Goal: Use online tool/utility: Utilize a website feature to perform a specific function

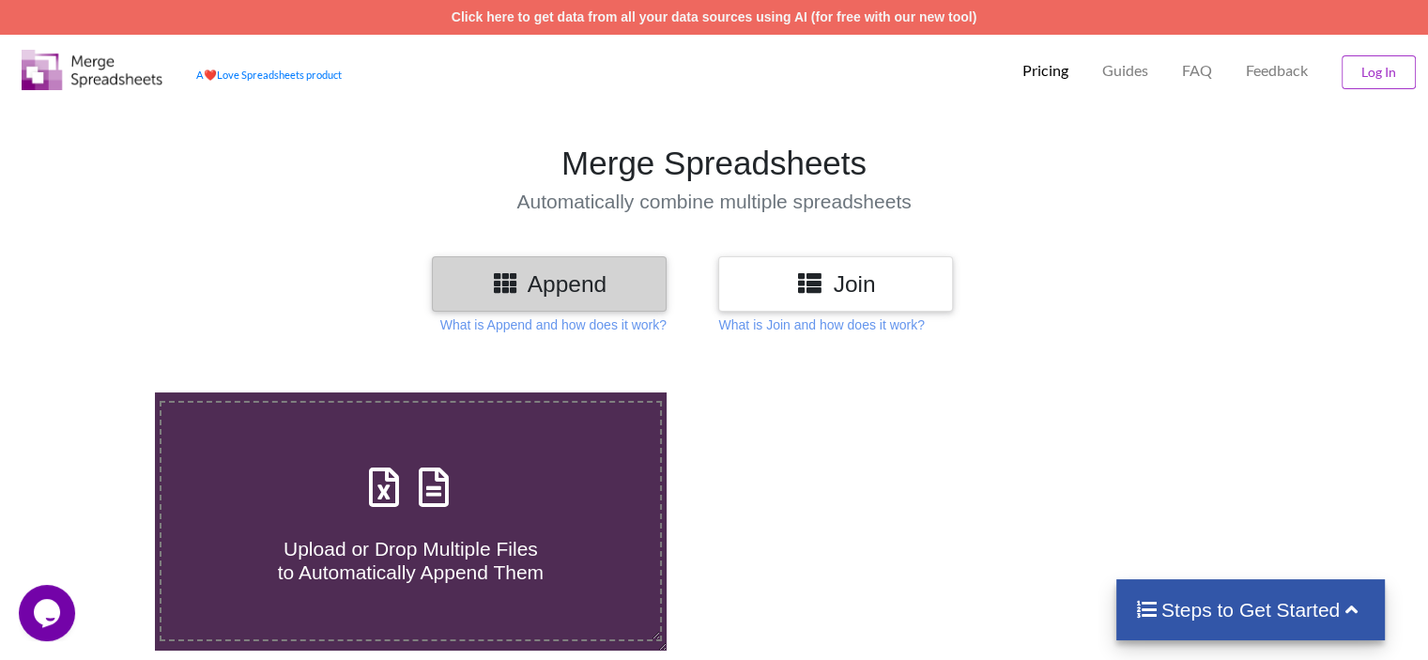
click at [398, 549] on span "Upload or Drop Multiple Files to Automatically Append Them" at bounding box center [411, 560] width 266 height 45
click at [98, 392] on input "Upload or Drop Multiple Files to Automatically Append Them" at bounding box center [98, 392] width 0 height 0
type input "C:\fakepath\1.xlsx"
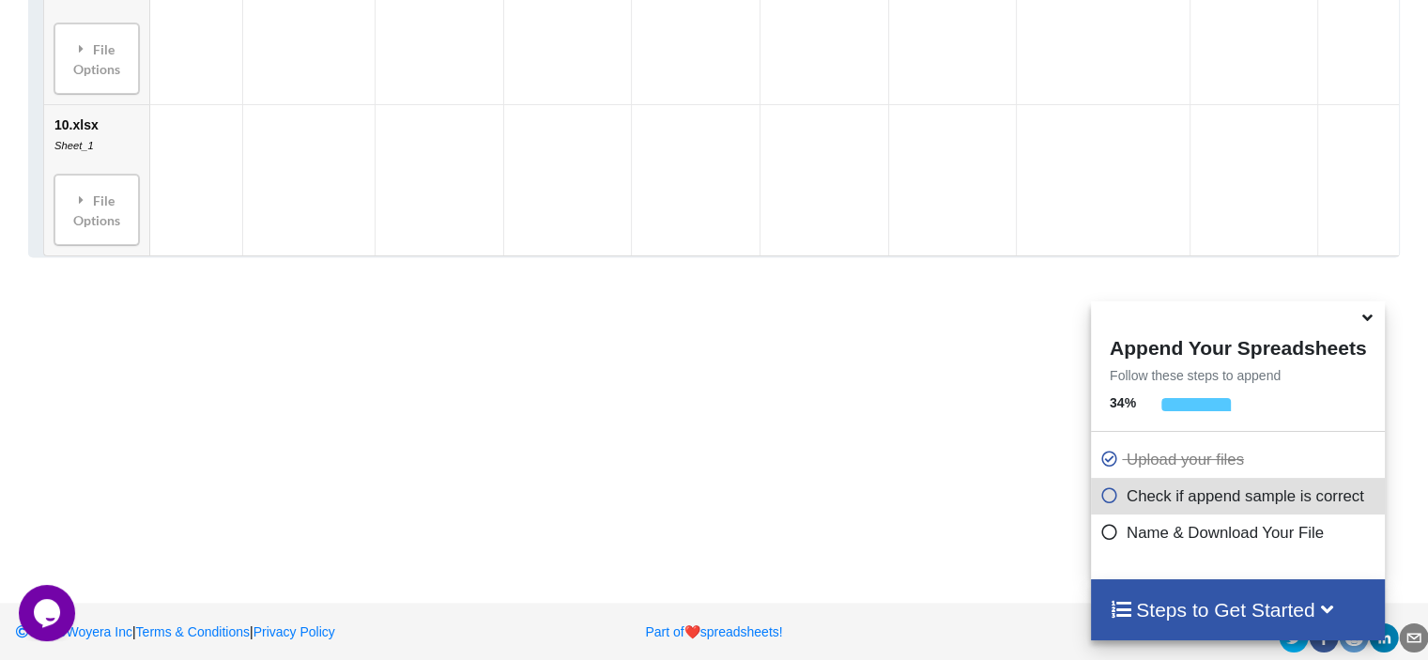
scroll to position [2473, 0]
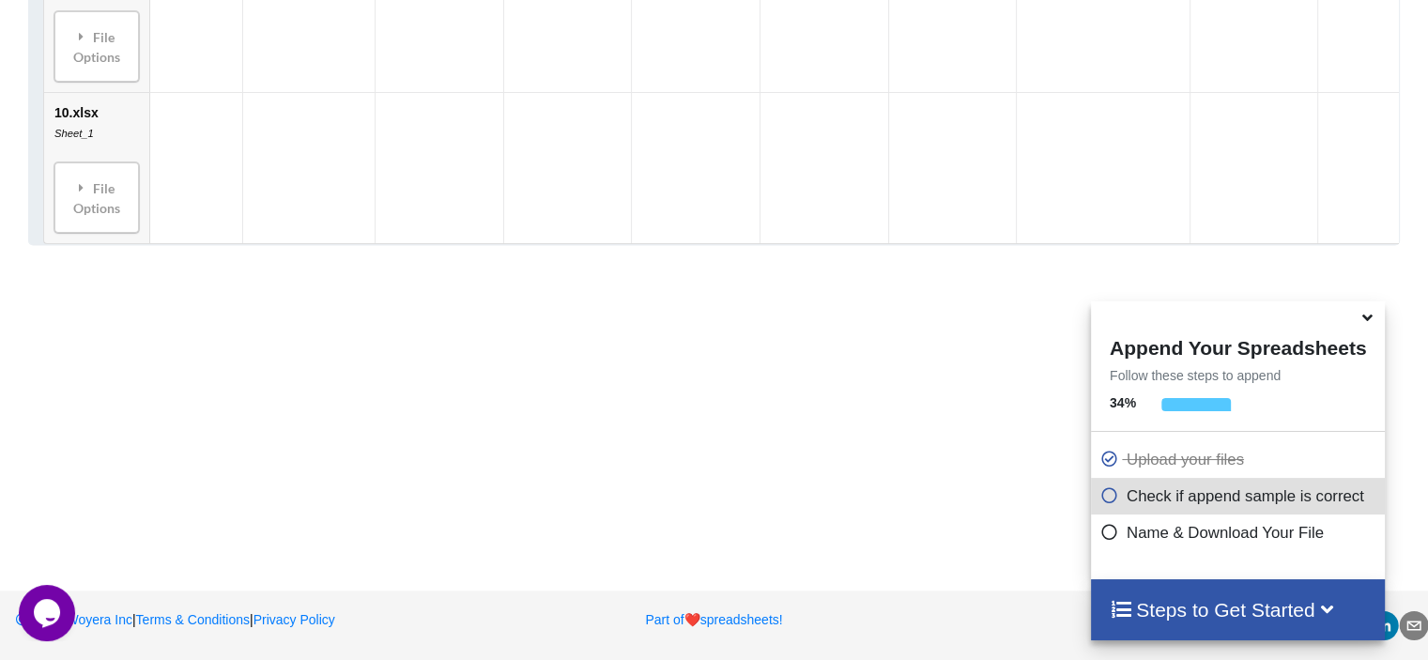
click at [1364, 320] on icon at bounding box center [1368, 314] width 20 height 17
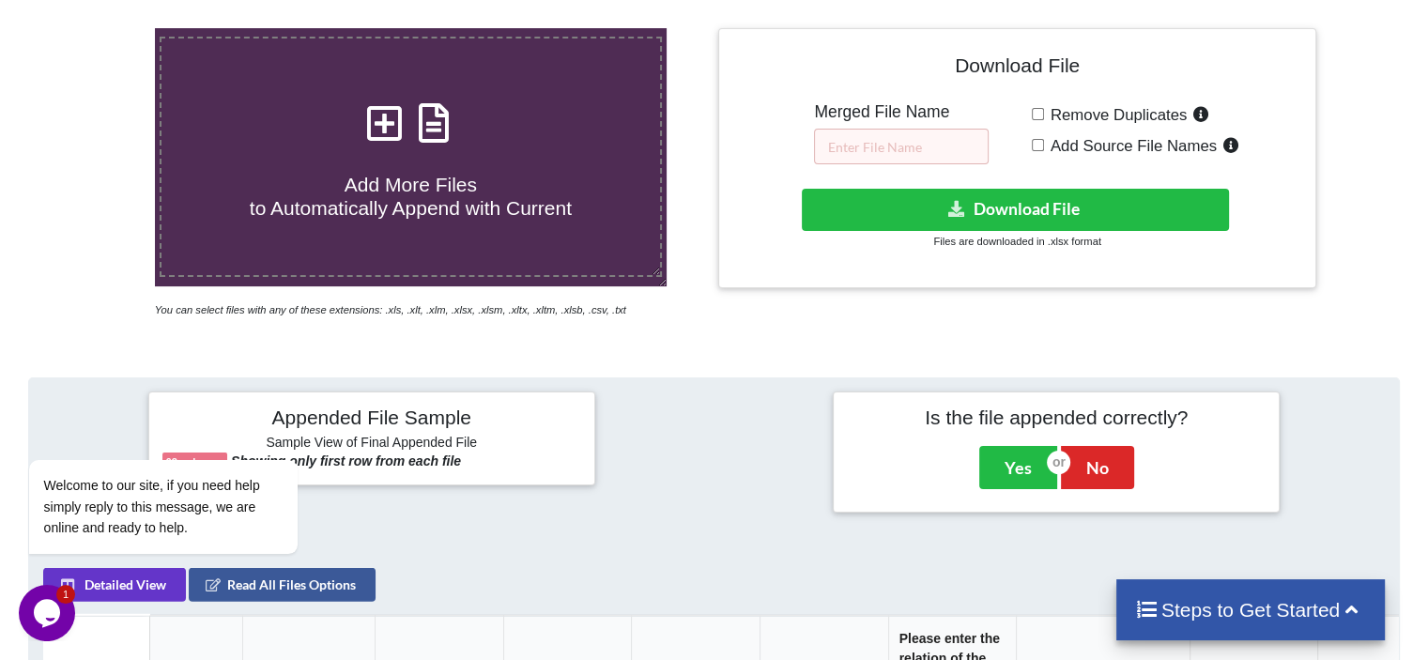
scroll to position [314, 0]
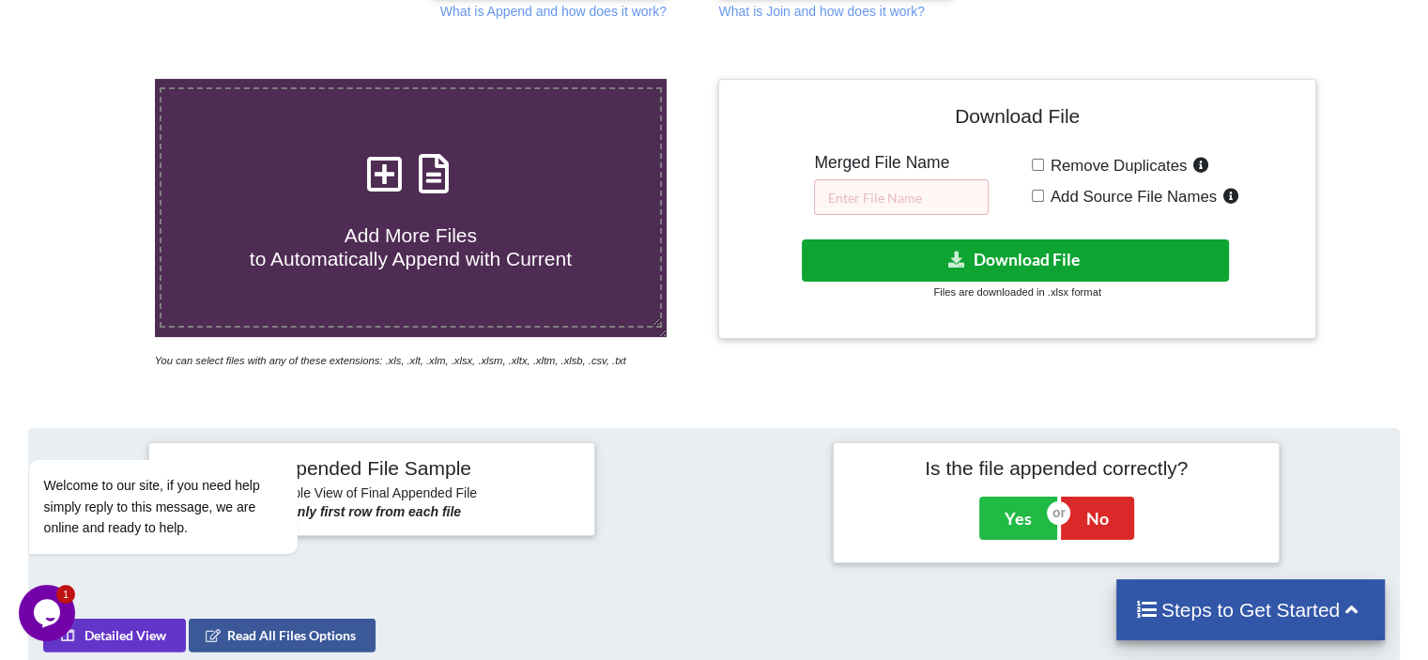
click at [1010, 258] on button "Download File" at bounding box center [1015, 260] width 427 height 42
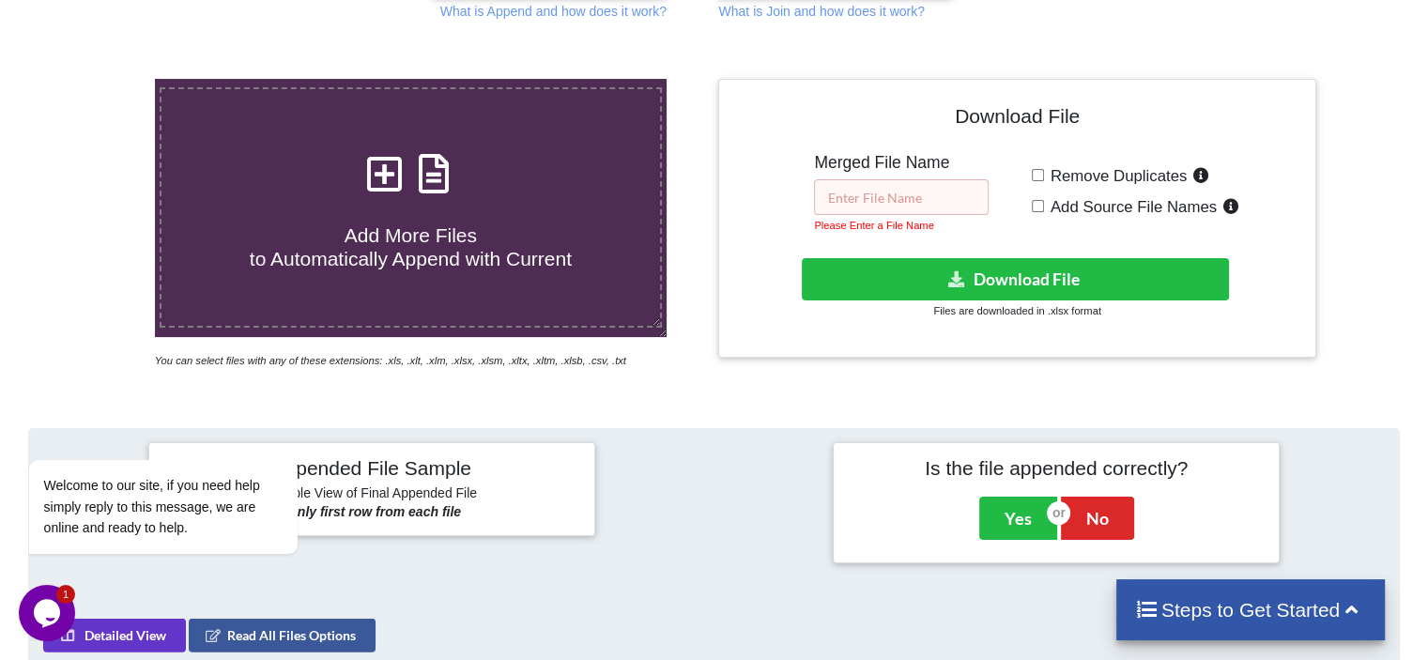
click at [886, 200] on input "text" at bounding box center [901, 197] width 175 height 36
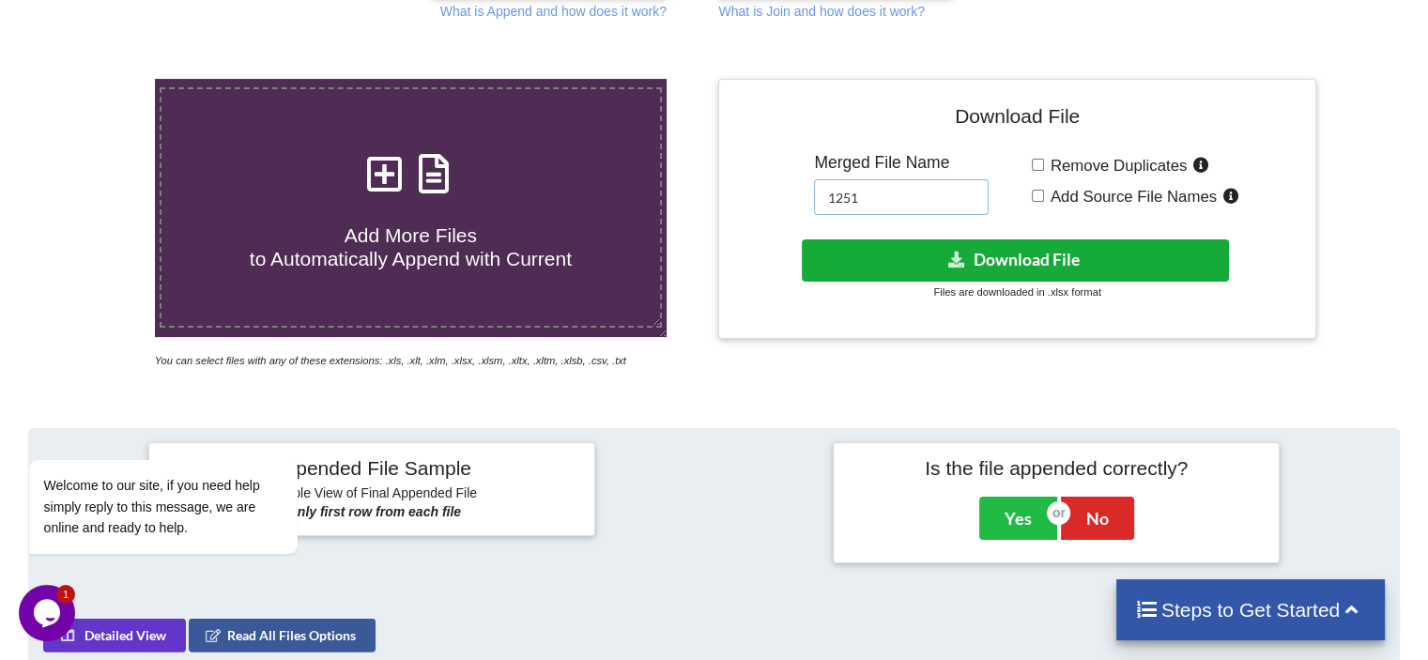
type input "1251"
click at [1007, 256] on button "Download File" at bounding box center [1015, 260] width 427 height 42
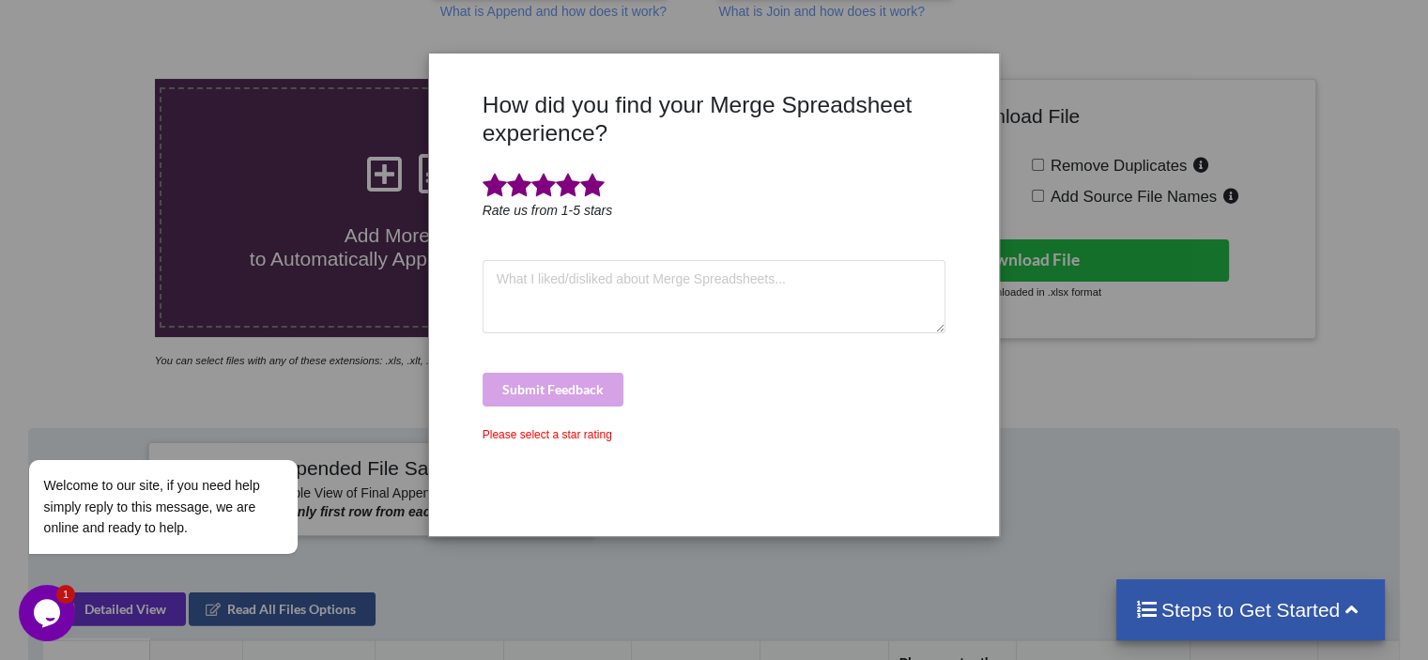
click at [595, 184] on span at bounding box center [592, 186] width 24 height 26
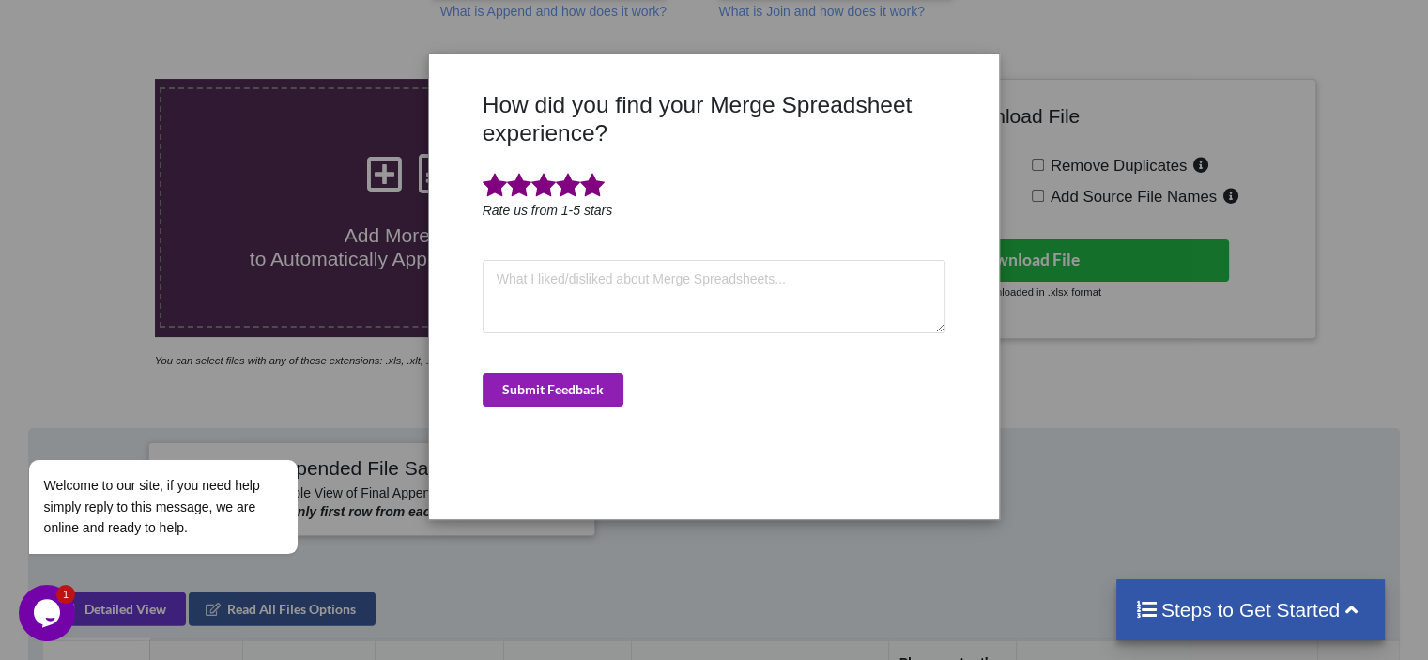
click at [542, 381] on button "Submit Feedback" at bounding box center [553, 390] width 141 height 34
